Goal: Task Accomplishment & Management: Manage account settings

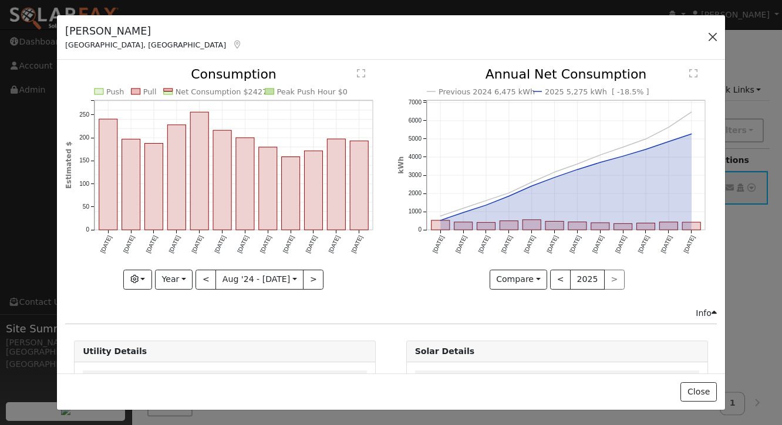
click at [706, 35] on button "button" at bounding box center [712, 37] width 16 height 16
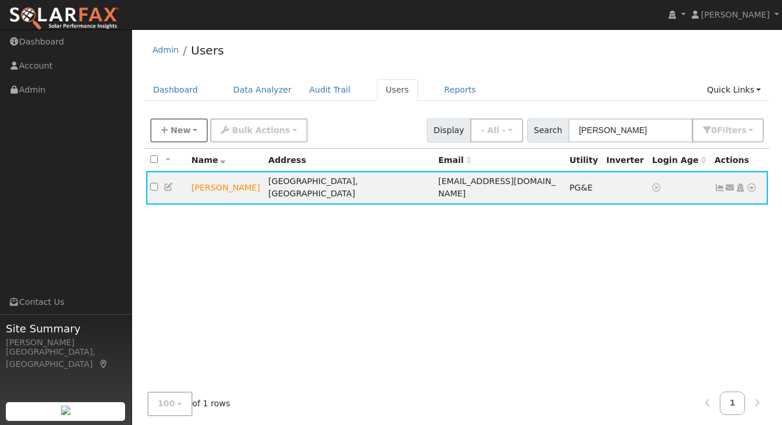
click at [176, 130] on span "New" at bounding box center [180, 130] width 20 height 9
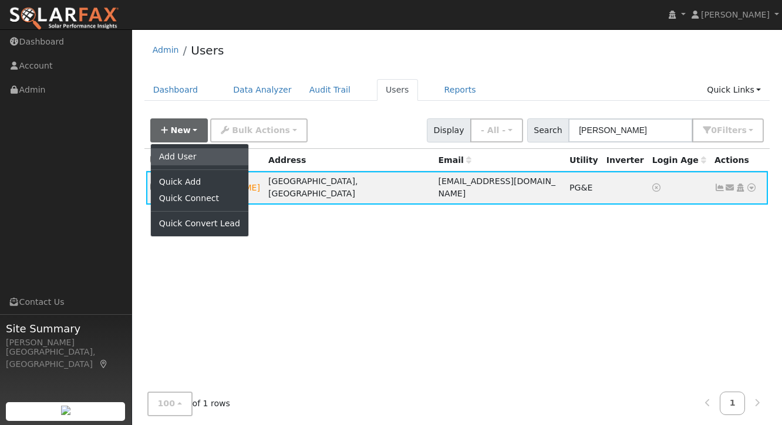
click at [175, 158] on link "Add User" at bounding box center [199, 156] width 97 height 16
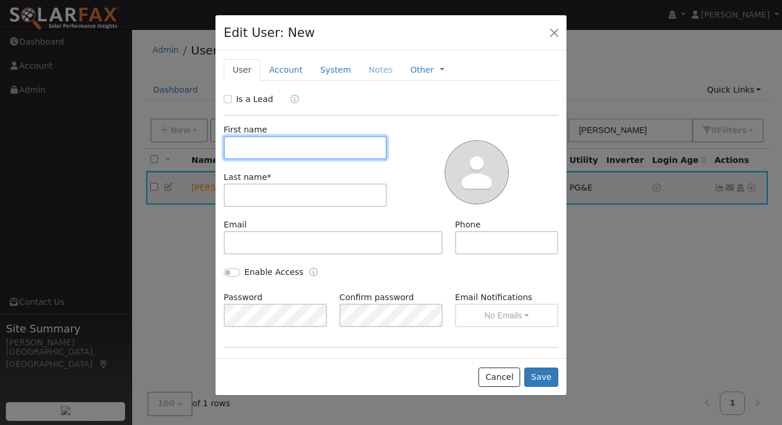
paste input "[PERSON_NAME]"
drag, startPoint x: 253, startPoint y: 147, endPoint x: 300, endPoint y: 157, distance: 48.5
click at [300, 157] on input "[PERSON_NAME]" at bounding box center [305, 147] width 163 height 23
type input "[PERSON_NAME]"
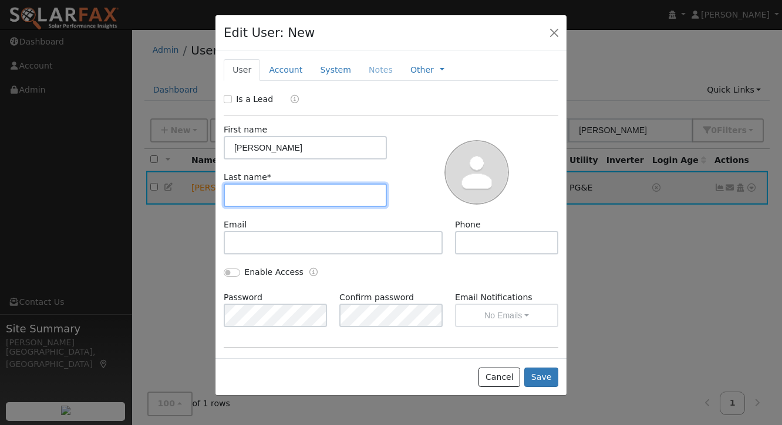
paste input "Fredle"
type input "Fredle"
click at [228, 99] on input "Is a Lead" at bounding box center [228, 99] width 8 height 8
checkbox input "true"
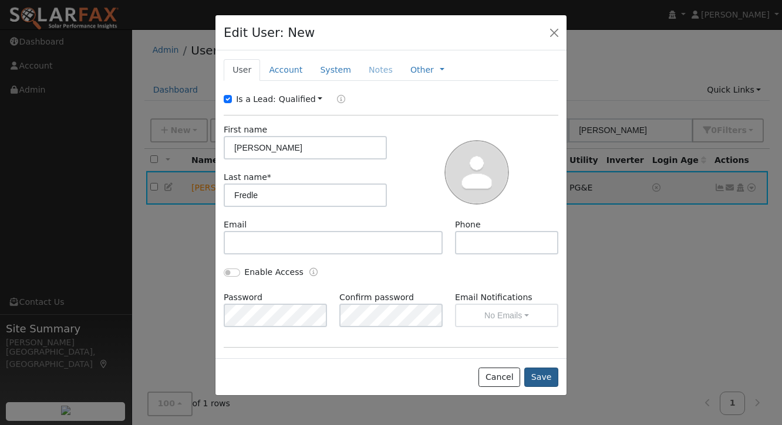
click at [540, 380] on button "Save" at bounding box center [541, 378] width 34 height 20
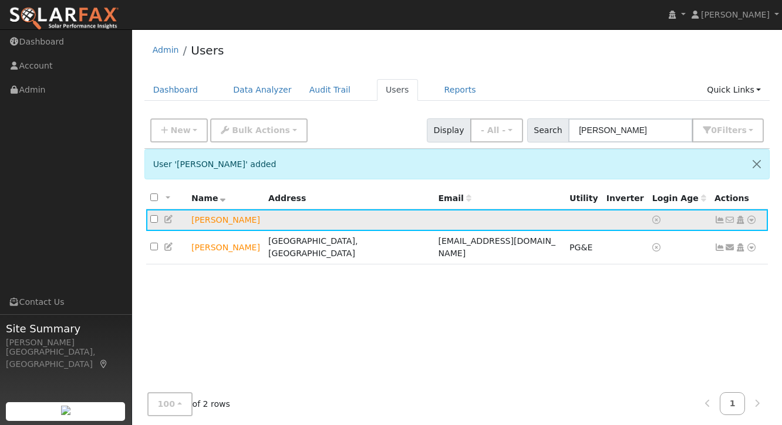
click at [747, 217] on icon at bounding box center [751, 220] width 11 height 8
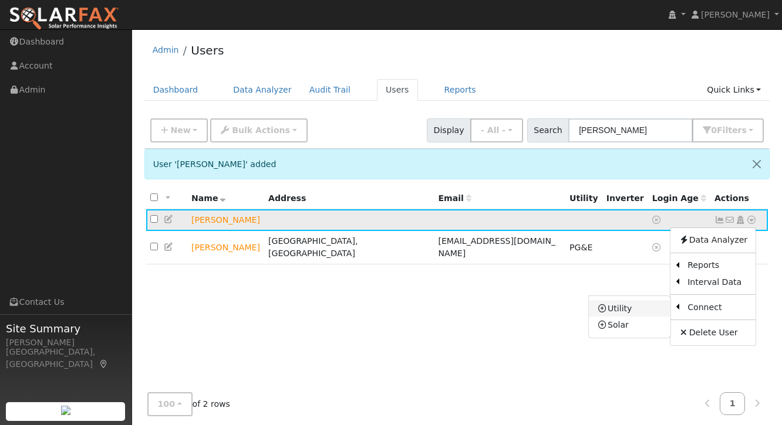
click at [638, 303] on link "Utility" at bounding box center [630, 308] width 82 height 16
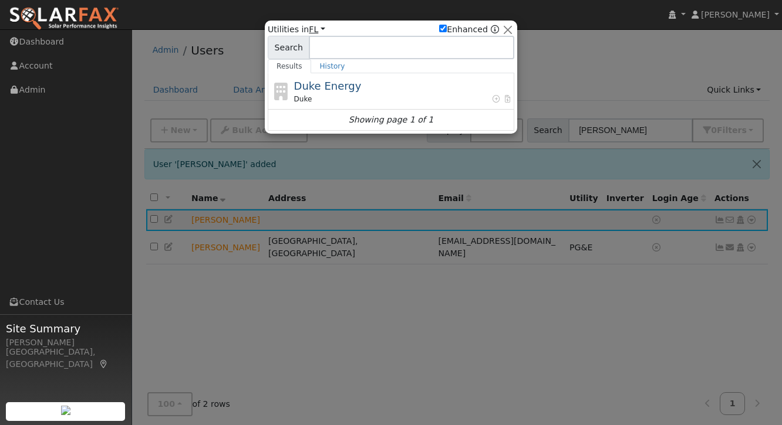
click at [313, 28] on link "FL" at bounding box center [317, 29] width 16 height 9
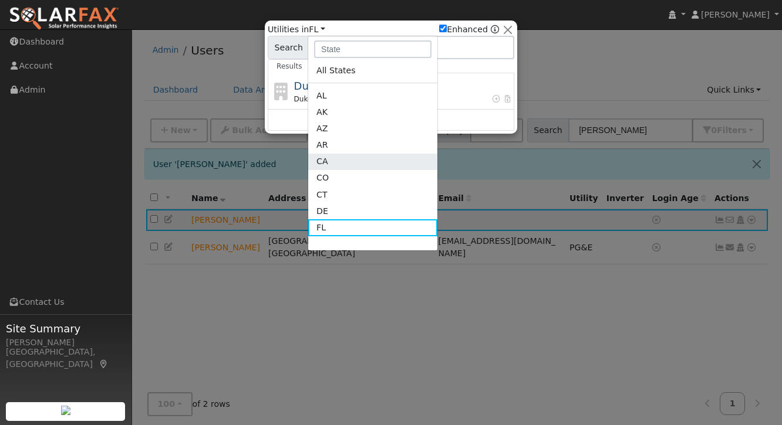
click at [330, 170] on link "CA" at bounding box center [372, 178] width 129 height 16
checkbox input "false"
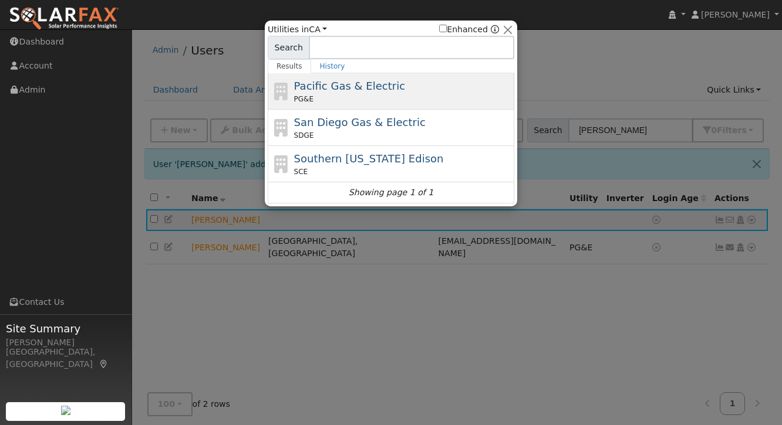
click at [336, 82] on span "Pacific Gas & Electric" at bounding box center [349, 86] width 111 height 12
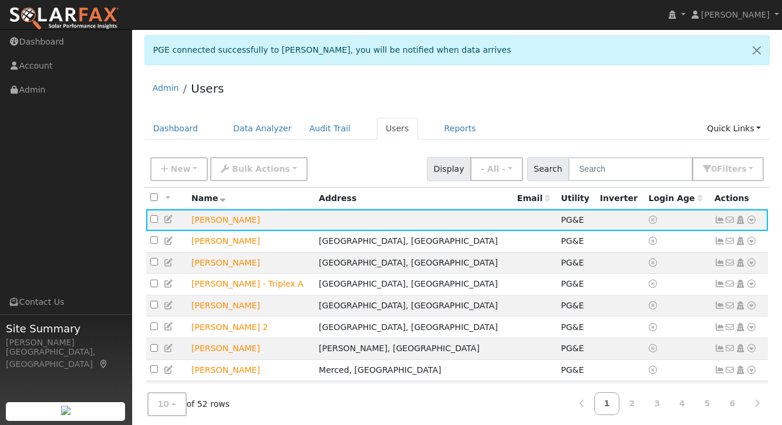
click at [518, 86] on div "Admin Users" at bounding box center [457, 91] width 626 height 36
click at [562, 101] on div "Admin Users" at bounding box center [457, 91] width 626 height 36
click at [591, 104] on div "Admin Users" at bounding box center [457, 91] width 626 height 36
click at [603, 178] on input "text" at bounding box center [630, 169] width 124 height 24
paste input "ERNEST"
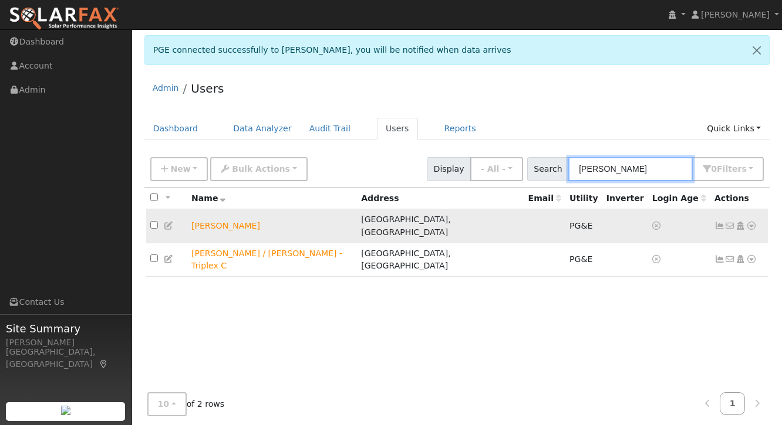
type input "ERNEST"
click at [720, 222] on icon at bounding box center [719, 226] width 11 height 8
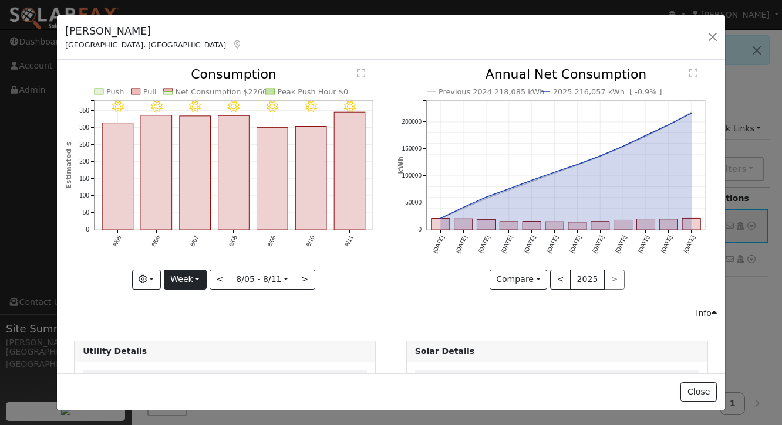
click at [191, 280] on button "Week" at bounding box center [185, 280] width 43 height 20
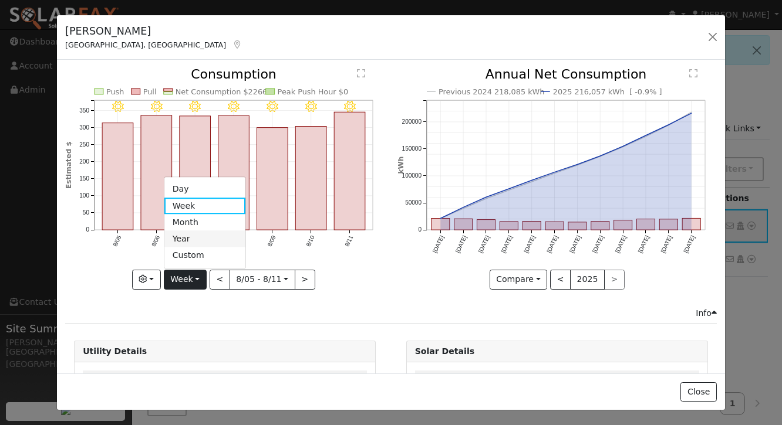
click at [192, 237] on link "Year" at bounding box center [205, 239] width 82 height 16
type input "[DATE]"
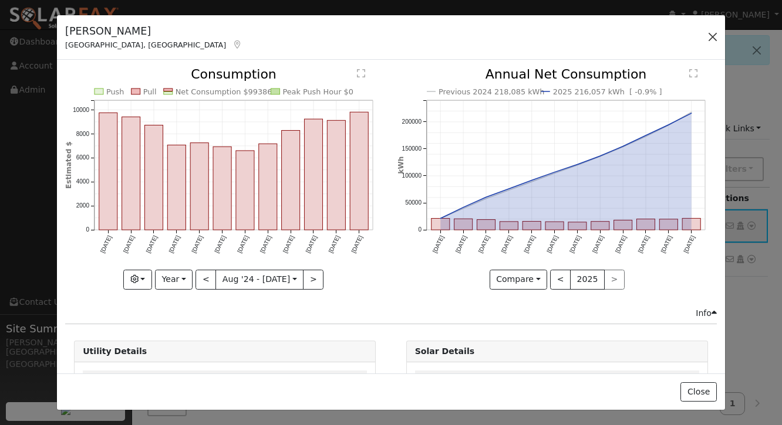
click at [713, 36] on button "button" at bounding box center [712, 37] width 16 height 16
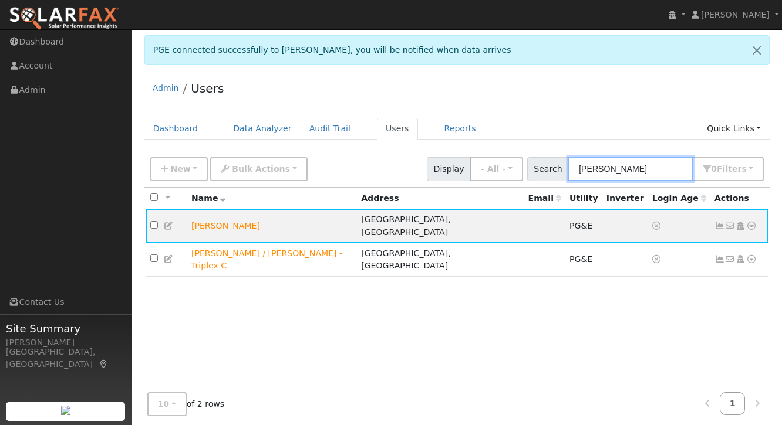
click at [657, 170] on input "ERNEST" at bounding box center [630, 169] width 124 height 24
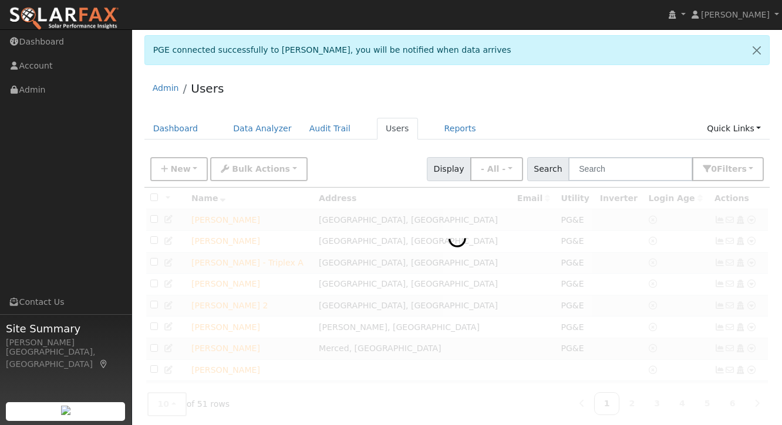
click at [602, 109] on div "Admin Users" at bounding box center [457, 91] width 626 height 36
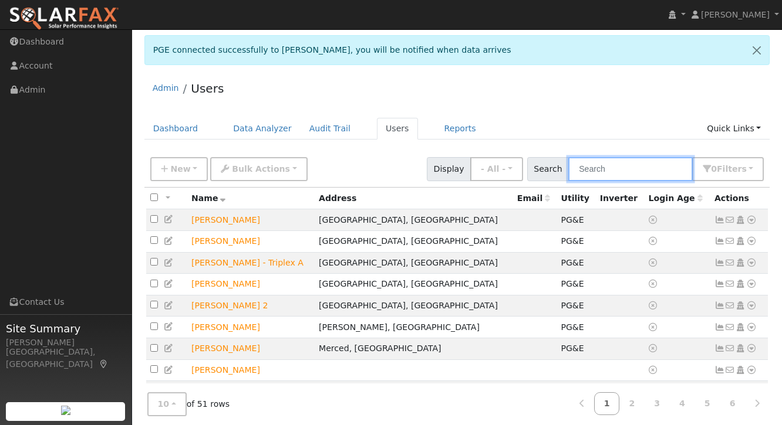
click at [625, 168] on input "text" at bounding box center [630, 169] width 124 height 24
type input "c"
click at [718, 308] on icon at bounding box center [719, 306] width 11 height 8
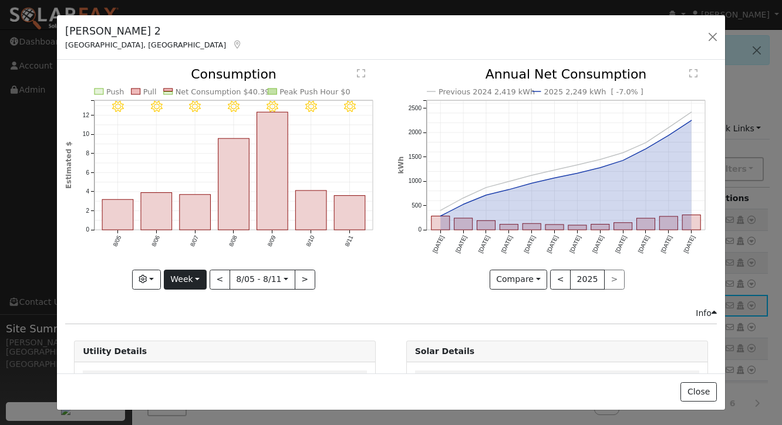
click at [192, 287] on button "Week" at bounding box center [185, 280] width 43 height 20
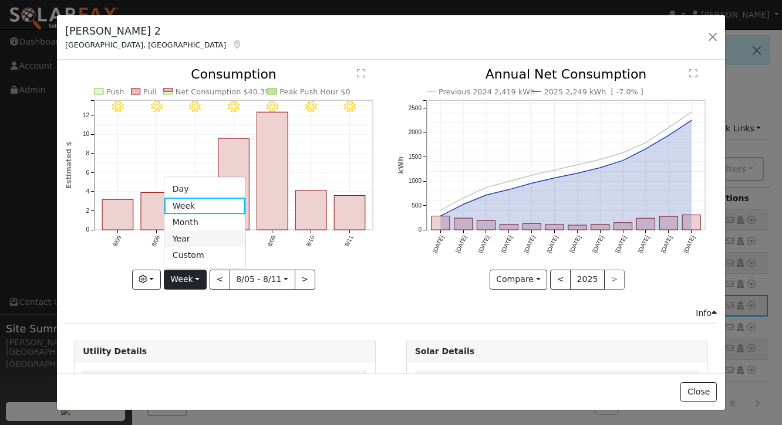
click at [204, 239] on link "Year" at bounding box center [205, 239] width 82 height 16
type input "[DATE]"
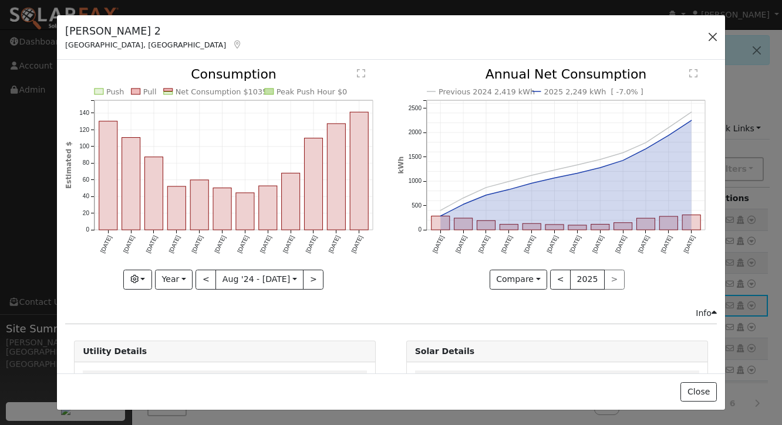
click at [714, 38] on button "button" at bounding box center [712, 37] width 16 height 16
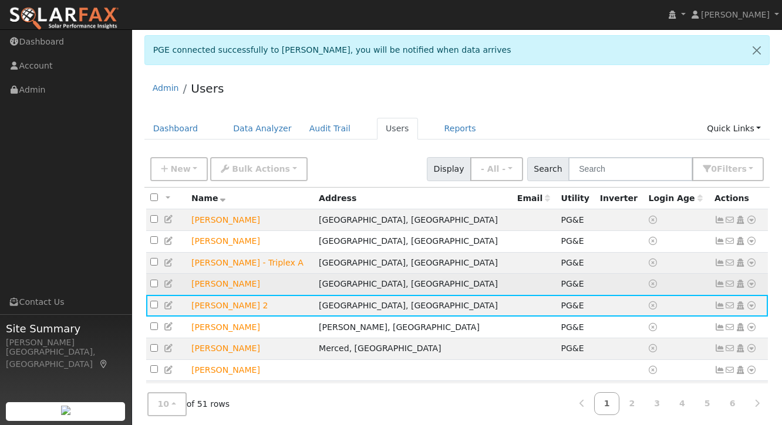
click at [719, 286] on icon at bounding box center [719, 284] width 11 height 8
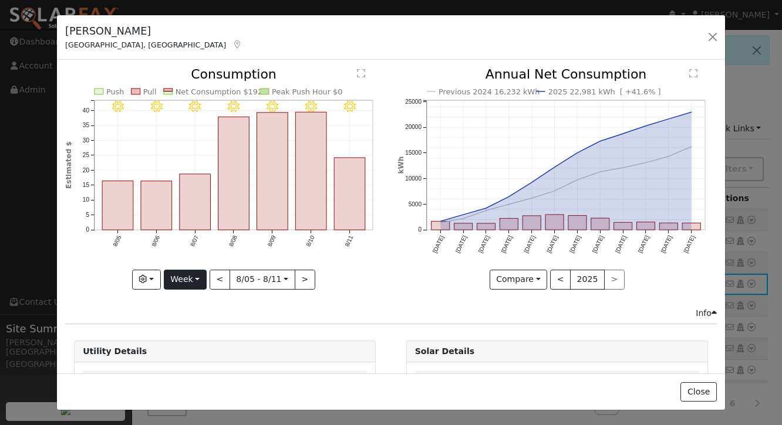
click at [189, 282] on button "Week" at bounding box center [185, 280] width 43 height 20
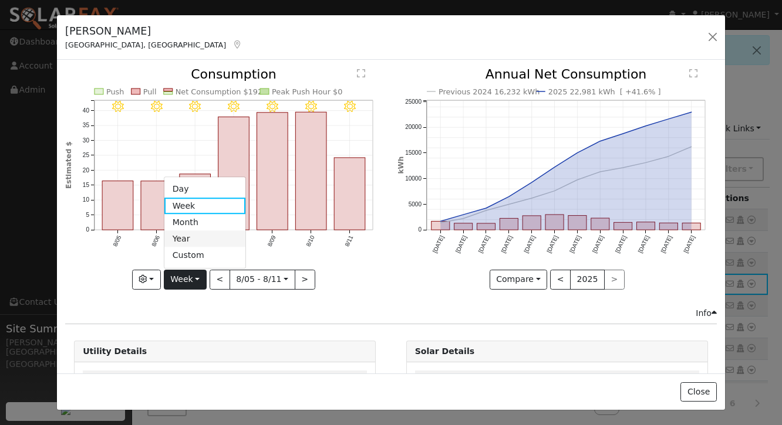
click at [184, 234] on link "Year" at bounding box center [205, 239] width 82 height 16
type input "[DATE]"
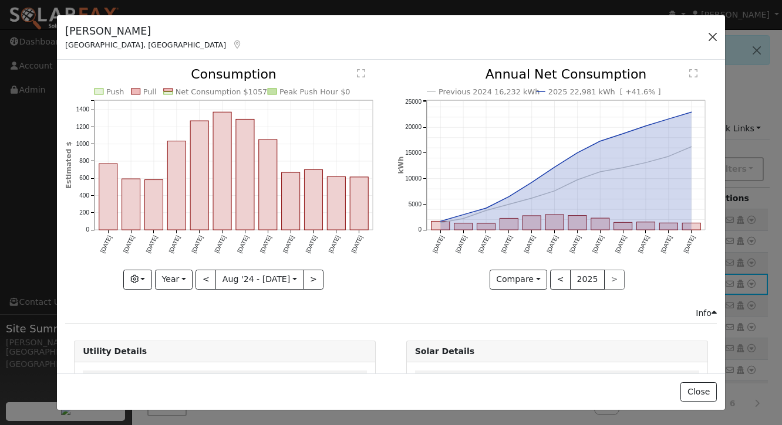
click at [709, 34] on button "button" at bounding box center [712, 37] width 16 height 16
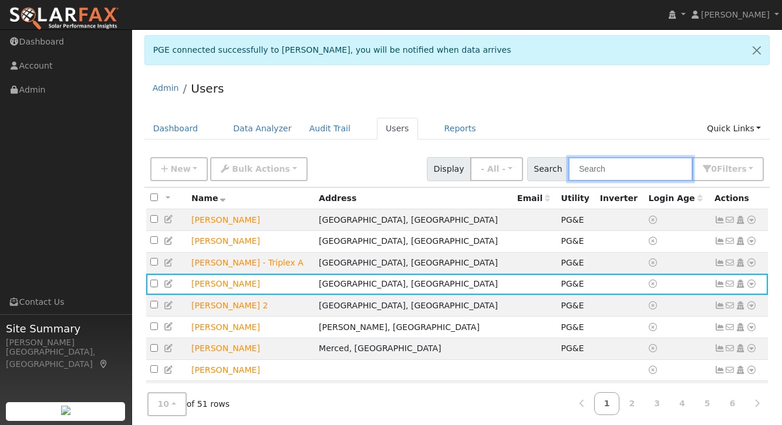
click at [646, 164] on input "text" at bounding box center [630, 169] width 124 height 24
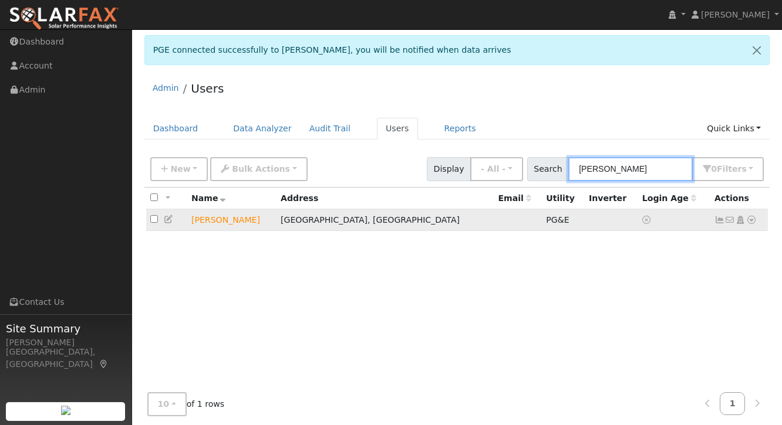
type input "fran"
click at [717, 218] on icon at bounding box center [719, 220] width 11 height 8
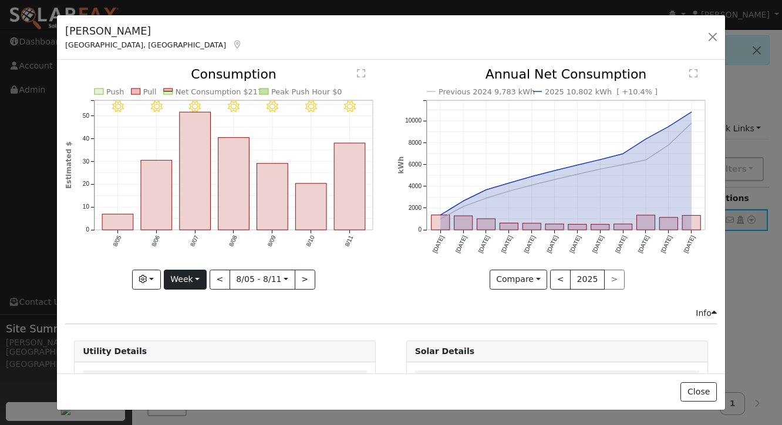
click at [187, 274] on button "Week" at bounding box center [185, 280] width 43 height 20
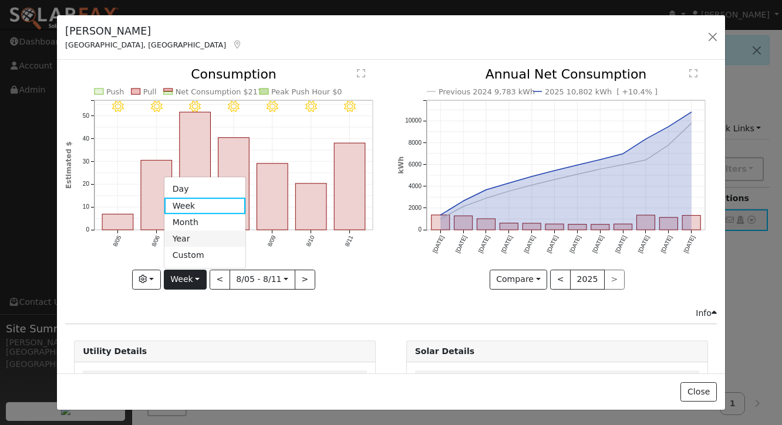
click at [192, 236] on link "Year" at bounding box center [205, 239] width 82 height 16
type input "[DATE]"
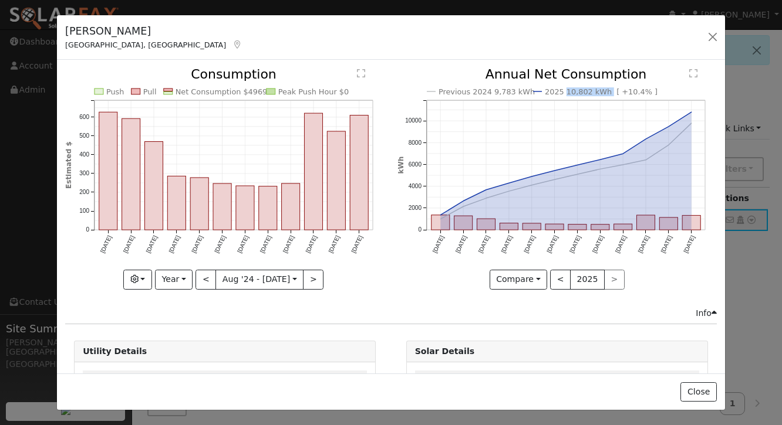
copy text "10,802 kWh"
drag, startPoint x: 606, startPoint y: 93, endPoint x: 565, endPoint y: 93, distance: 41.1
click at [565, 93] on text "2025 10,802 kWh [ +10.4% ]" at bounding box center [601, 91] width 113 height 9
